Goal: Subscribe to service/newsletter

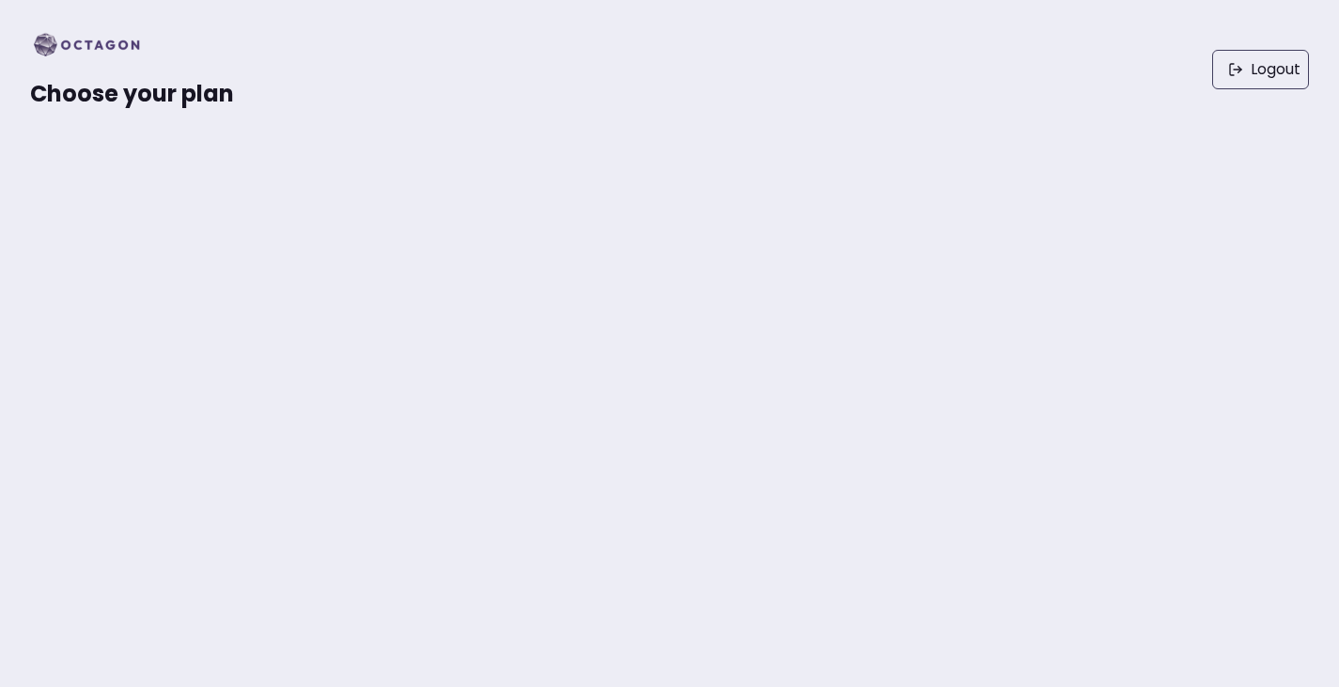
click at [107, 47] on img at bounding box center [92, 45] width 125 height 30
